Goal: Task Accomplishment & Management: Manage account settings

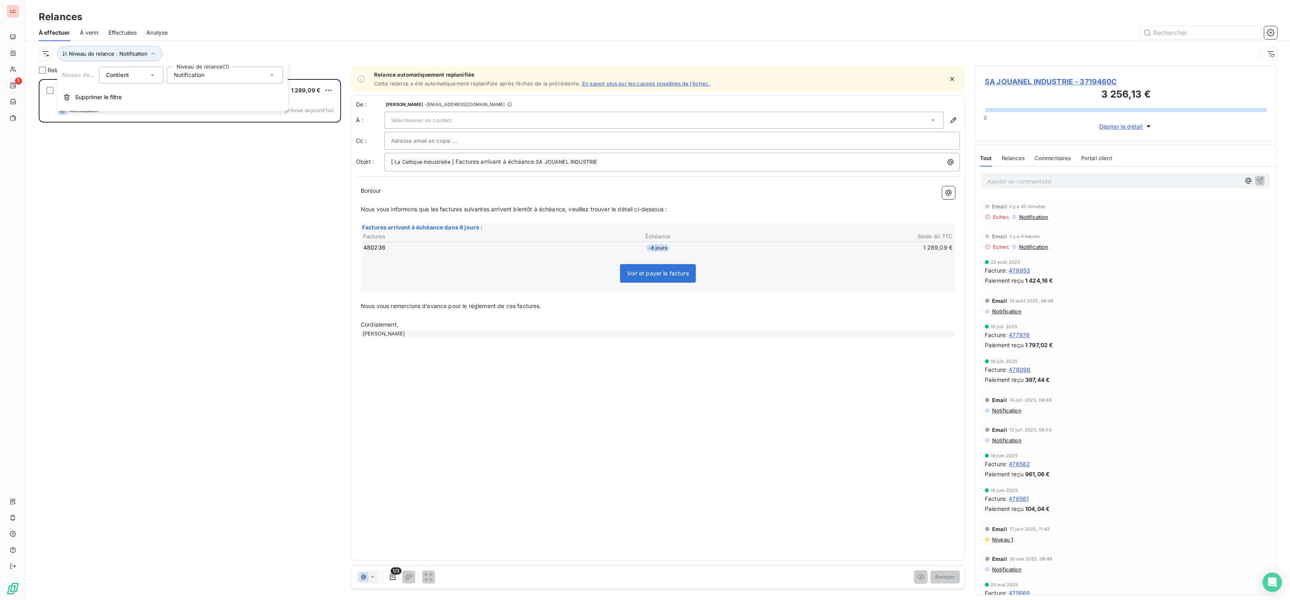
scroll to position [520, 302]
click at [167, 189] on div "SA JOUANEL INDUSTRIE 1 289,09 € Plan de relance - email Notification prévue [DA…" at bounding box center [190, 339] width 302 height 520
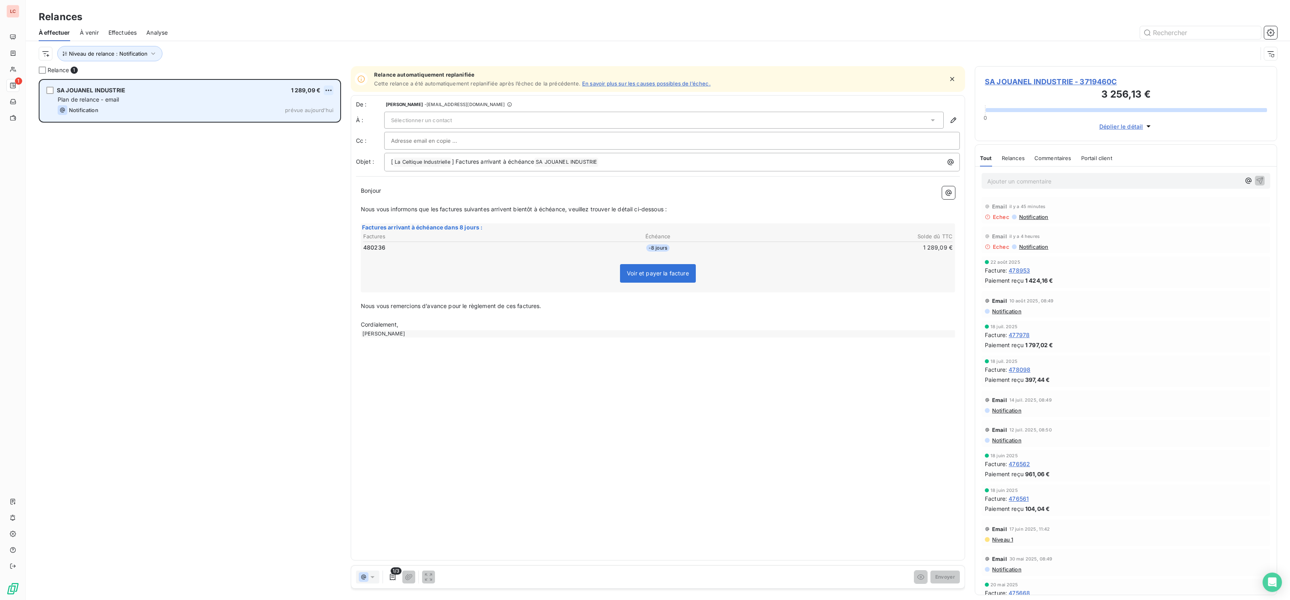
click at [329, 92] on html "LC 1 Relances À effectuer À venir Effectuées Analyse Niveau de relance : Notifi…" at bounding box center [645, 300] width 1290 height 600
click at [319, 101] on div "Replanifier cette action" at bounding box center [294, 106] width 72 height 13
click at [319, 101] on div "Plan de relance - email" at bounding box center [196, 100] width 276 height 8
click at [332, 88] on html "LC 1 Relances À effectuer À venir Effectuées Analyse Niveau de relance : Notifi…" at bounding box center [645, 300] width 1290 height 600
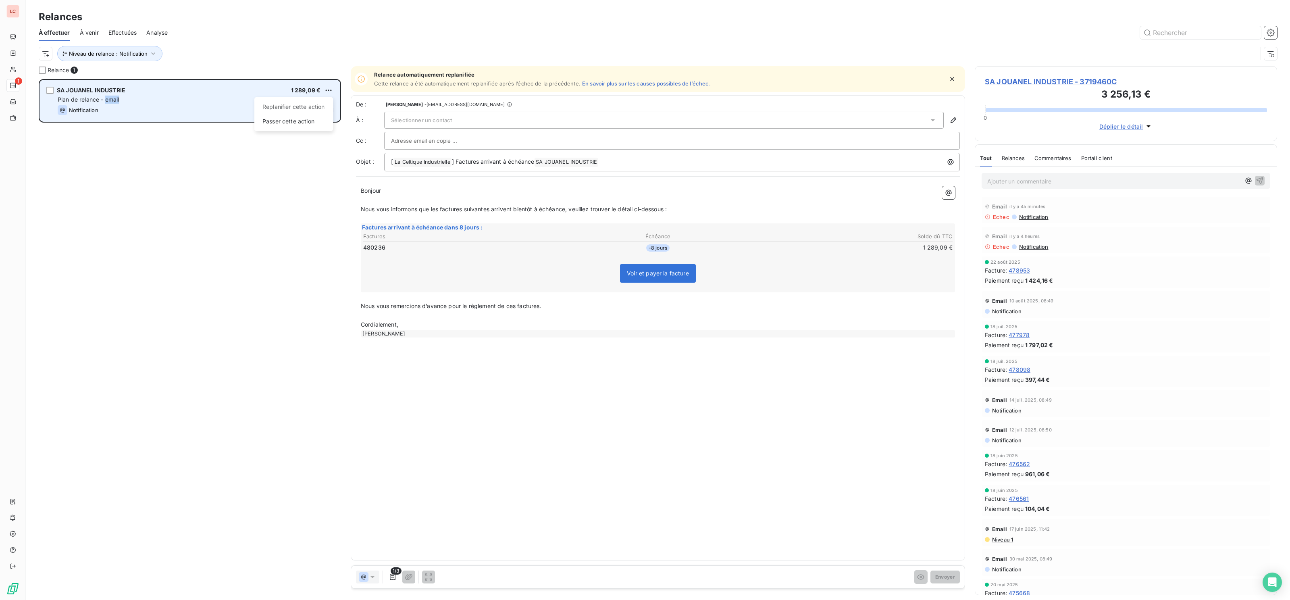
click at [325, 107] on div "Replanifier cette action" at bounding box center [294, 106] width 72 height 13
click at [326, 90] on html "LC 1 Relances À effectuer À venir Effectuées Analyse Niveau de relance : Notifi…" at bounding box center [645, 300] width 1290 height 600
click at [294, 122] on div "Passer cette action" at bounding box center [294, 121] width 72 height 13
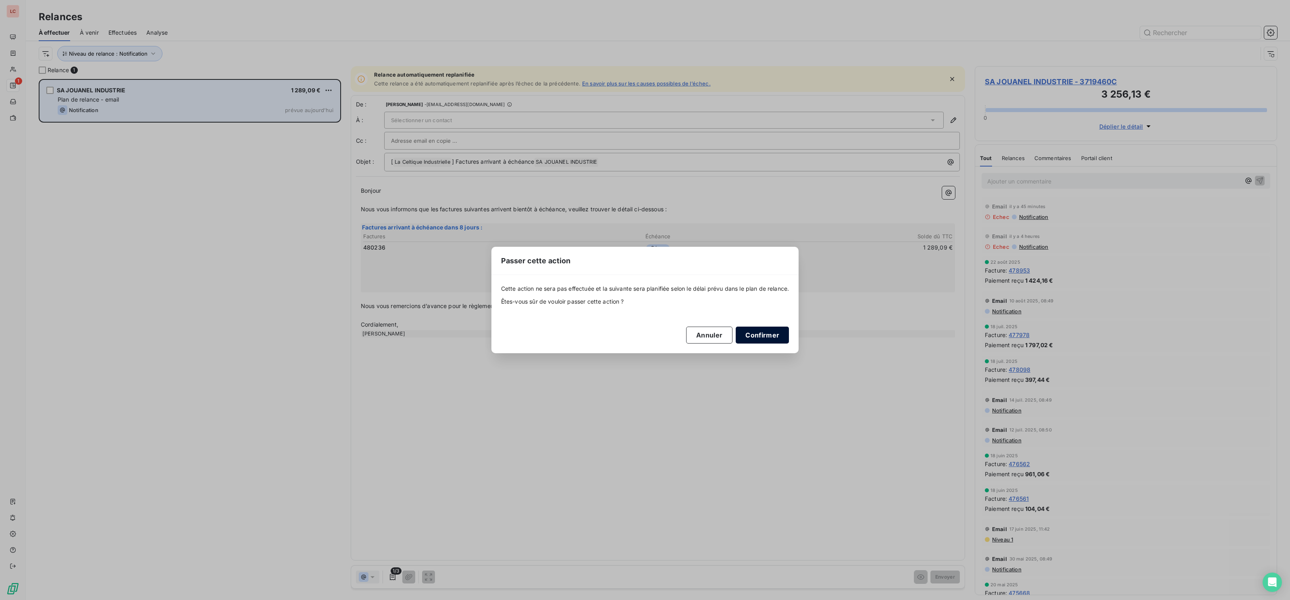
click at [766, 328] on button "Confirmer" at bounding box center [762, 335] width 53 height 17
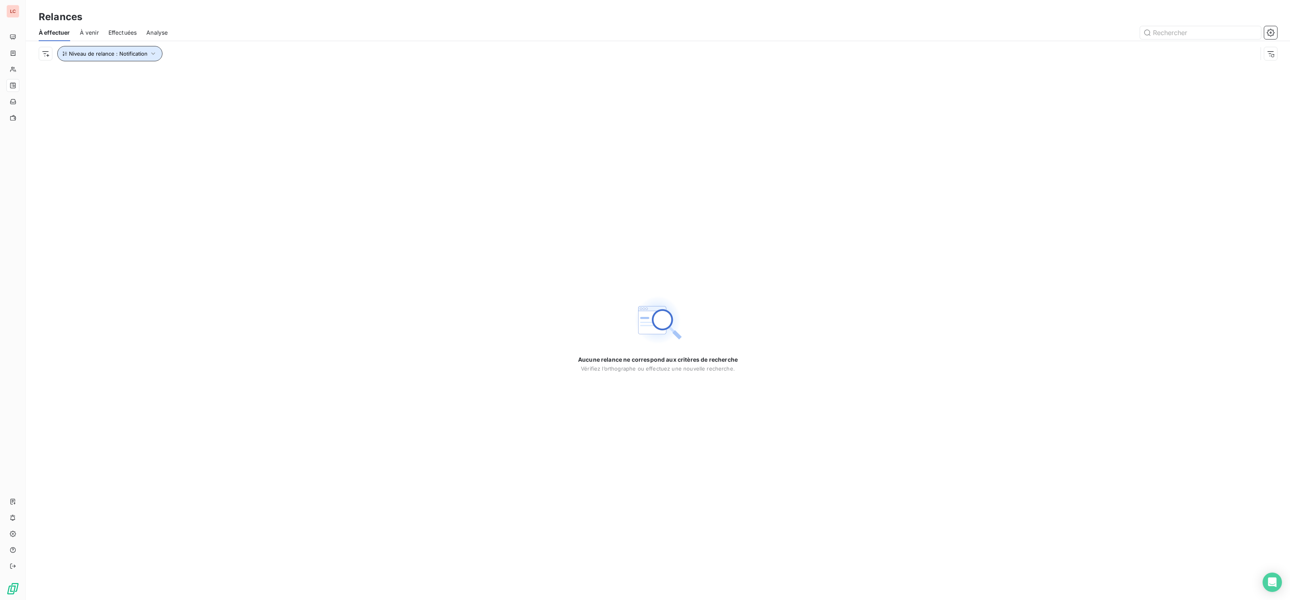
click at [119, 56] on span "Niveau de relance : Notification" at bounding box center [108, 53] width 79 height 6
click at [187, 80] on div "Notification" at bounding box center [225, 75] width 116 height 17
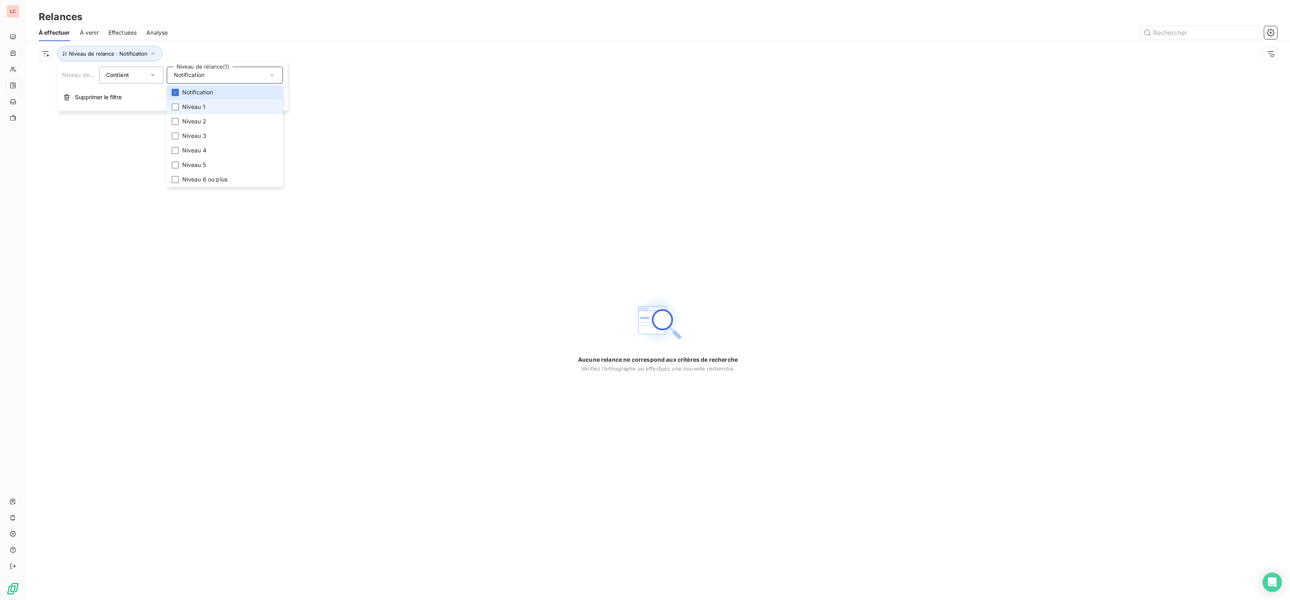
click at [189, 106] on span "Niveau 1" at bounding box center [193, 107] width 23 height 8
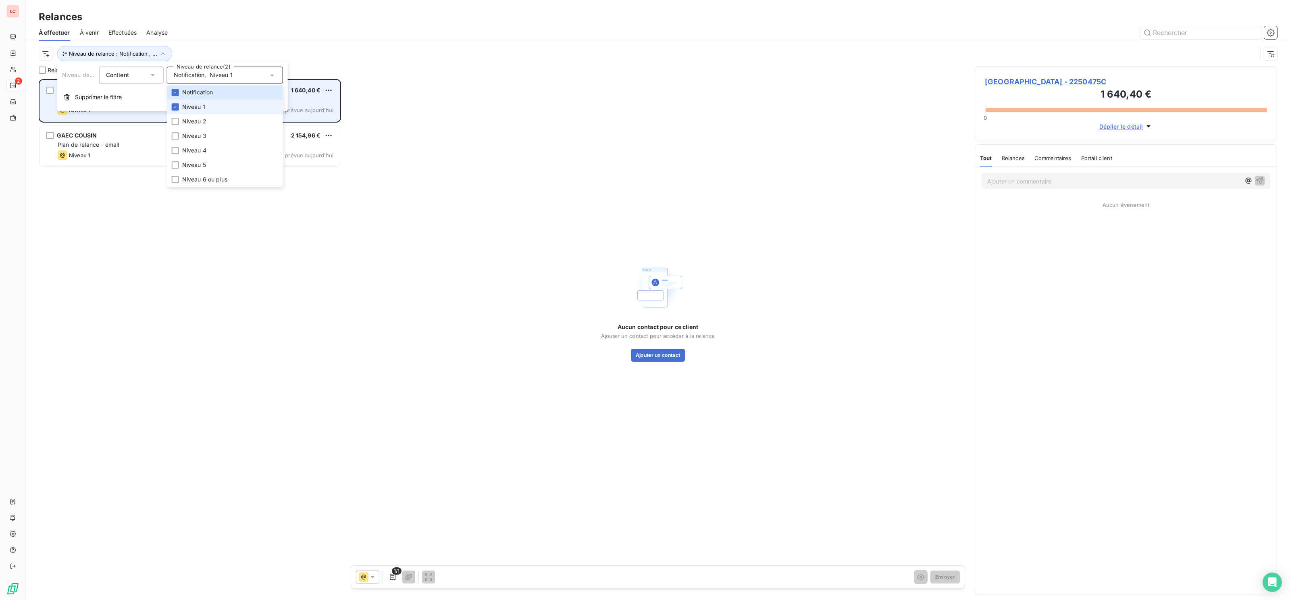
scroll to position [520, 302]
click at [123, 116] on div "MAIRIE DE TREGUIER 1 640,40 € Plan de relance - email Niveau 1 prévue [DATE]" at bounding box center [190, 100] width 300 height 41
